Goal: Information Seeking & Learning: Learn about a topic

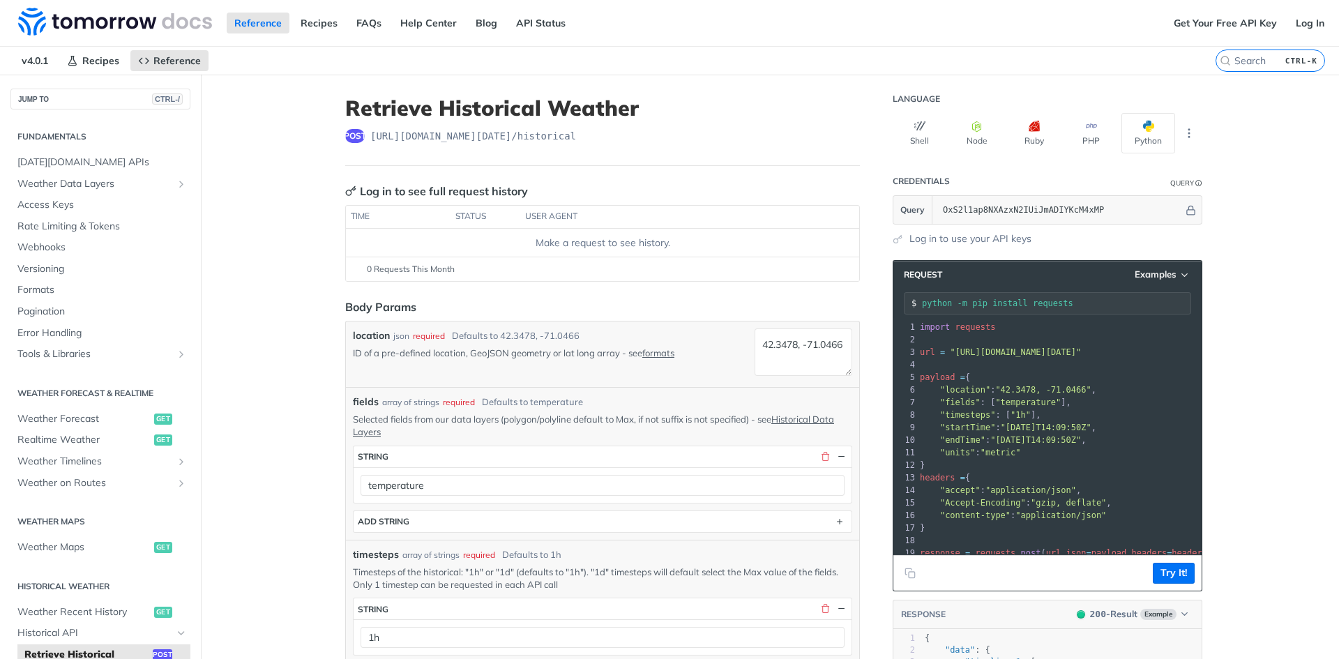
scroll to position [43, 0]
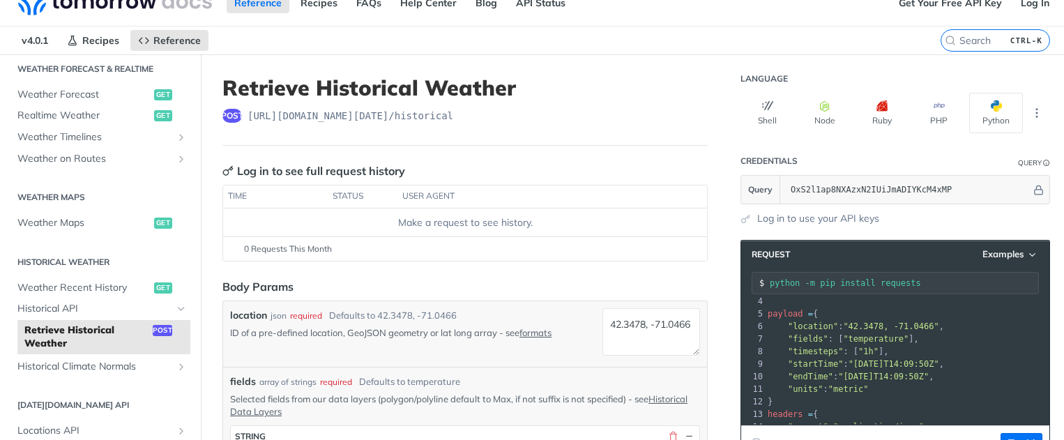
click at [19, 59] on section "Weather Forecast & realtime Weather Forecast get Realtime Weather get Weather T…" at bounding box center [100, 113] width 180 height 114
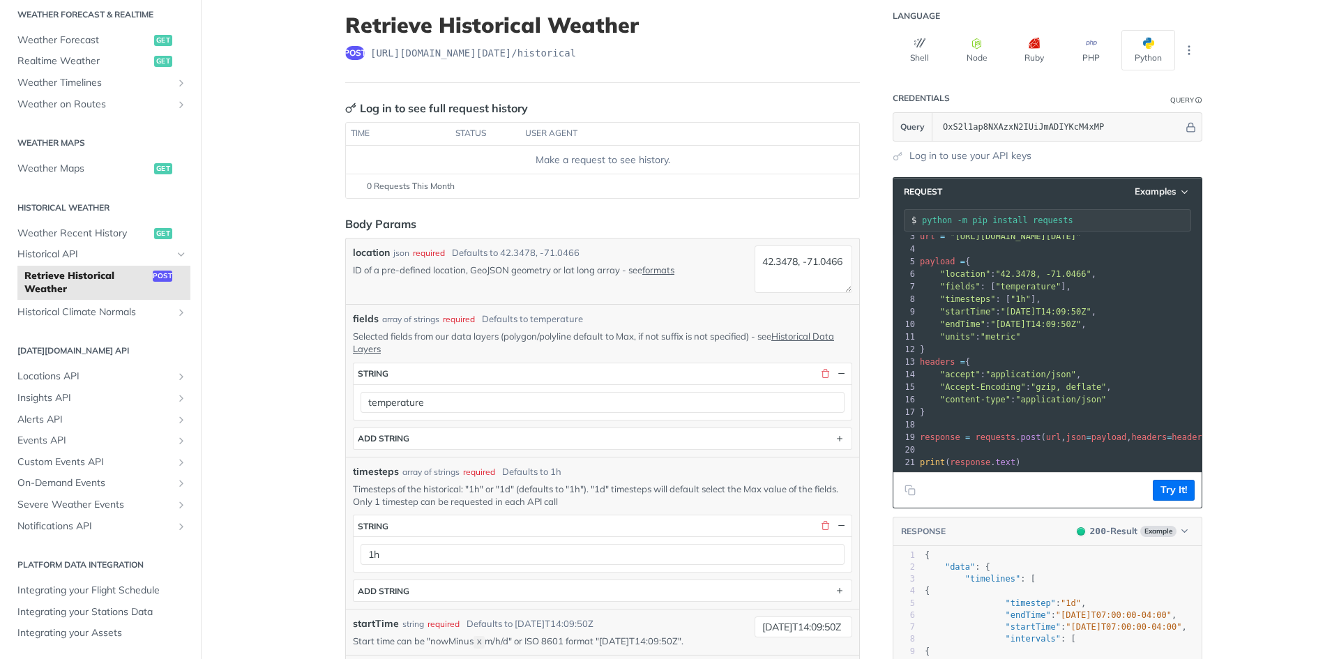
scroll to position [209, 0]
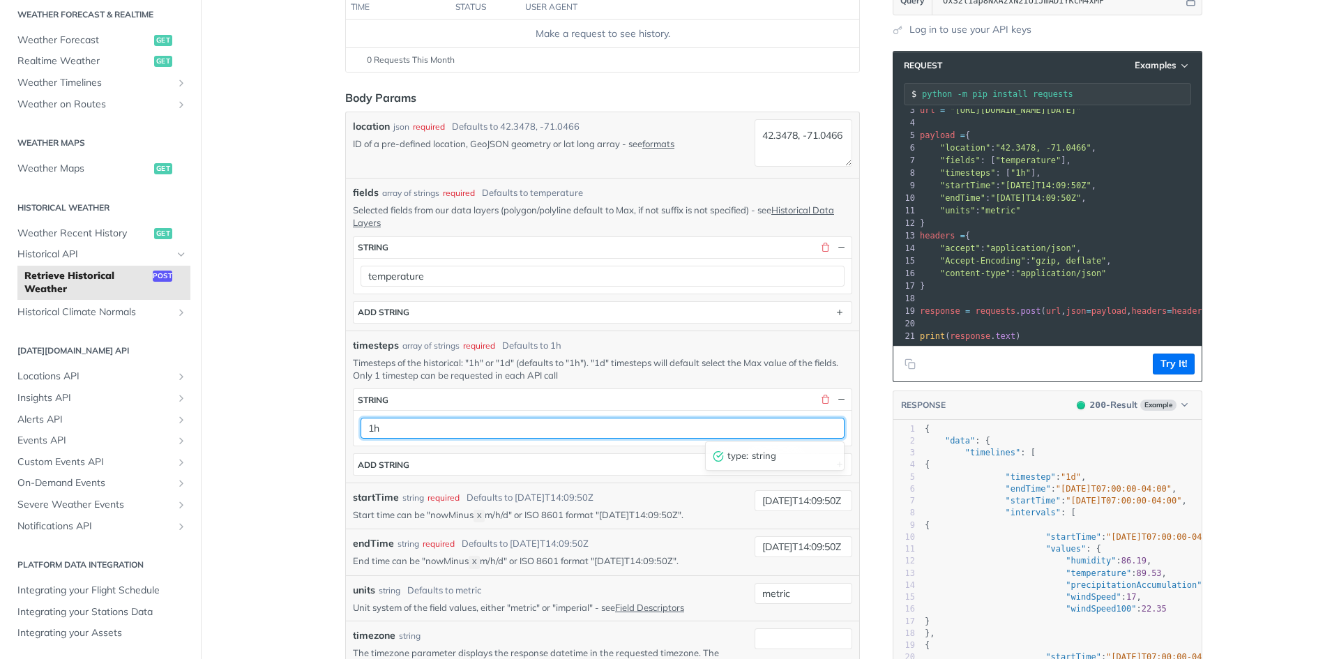
drag, startPoint x: 374, startPoint y: 421, endPoint x: 365, endPoint y: 425, distance: 9.1
click at [372, 421] on input "1h" at bounding box center [602, 428] width 484 height 21
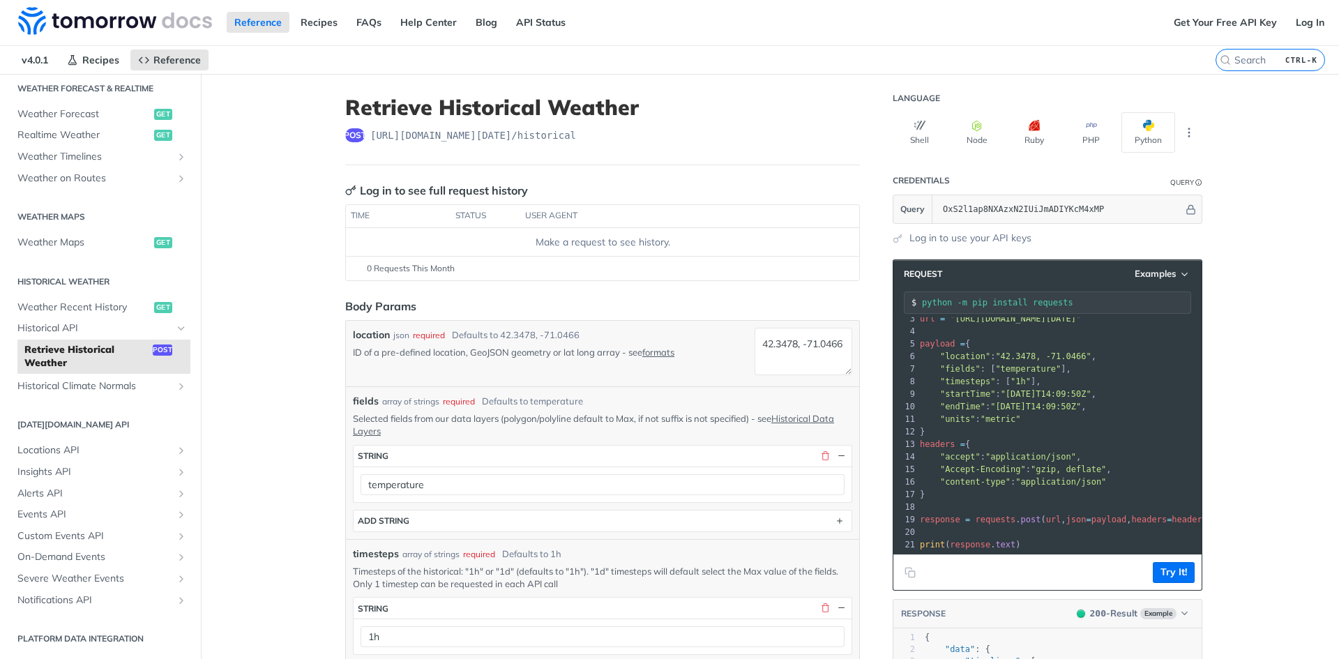
scroll to position [0, 0]
click at [1182, 130] on icon "More ellipsis" at bounding box center [1188, 133] width 13 height 13
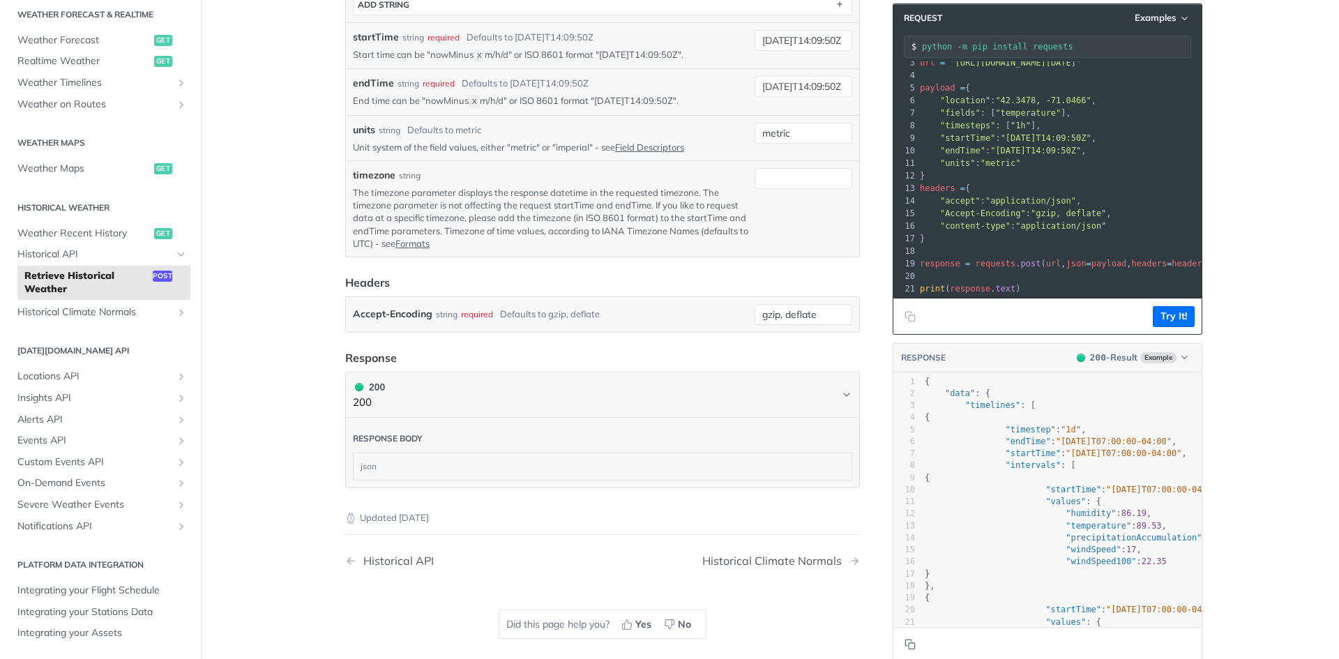
scroll to position [697, 0]
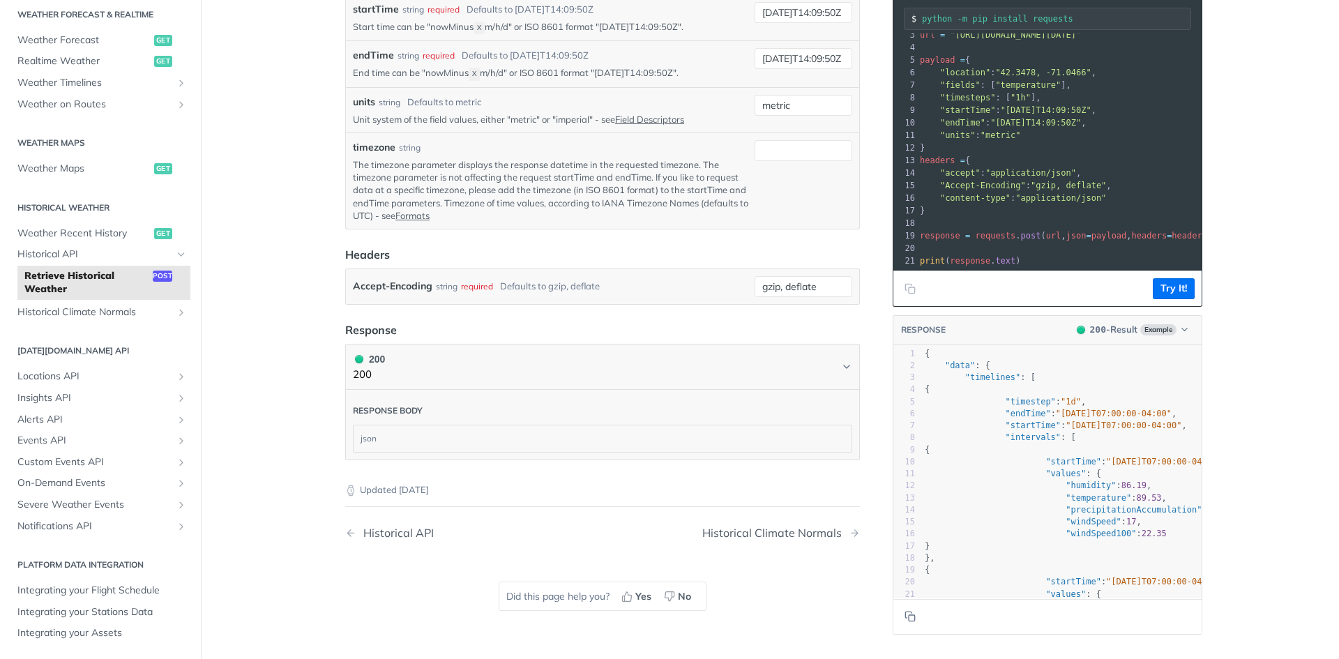
click at [334, 148] on article "Retrieve Historical Weather post [URL][DOMAIN_NAME][DATE] /historical Log in to…" at bounding box center [602, 18] width 558 height 1282
